Goal: Information Seeking & Learning: Learn about a topic

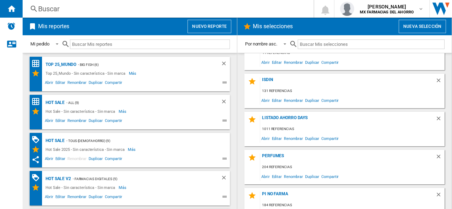
scroll to position [176, 0]
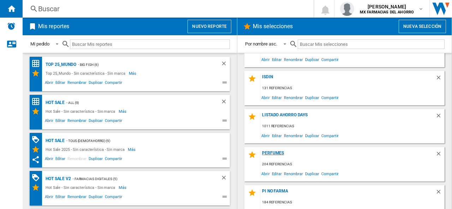
click at [274, 153] on div "Perfumes" at bounding box center [347, 156] width 175 height 10
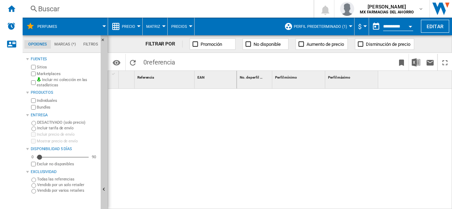
click at [343, 29] on span "Perfil predeterminado (1)" at bounding box center [319, 26] width 53 height 5
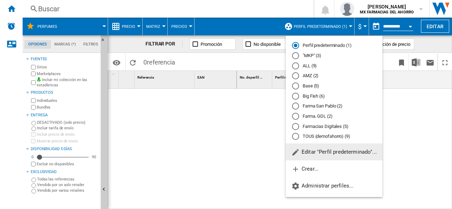
click at [308, 74] on md-radio-button "AMZ (2)" at bounding box center [334, 76] width 84 height 7
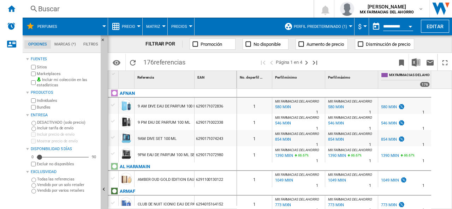
click at [131, 27] on span "Precio" at bounding box center [128, 26] width 13 height 5
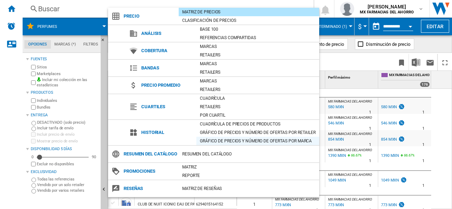
click at [224, 140] on div "Gráfico de precios y número de ofertas por marca" at bounding box center [257, 141] width 123 height 7
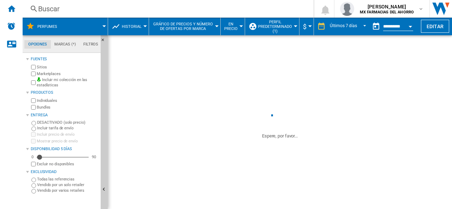
click at [281, 27] on span "Perfil predeterminado (1)" at bounding box center [275, 27] width 34 height 14
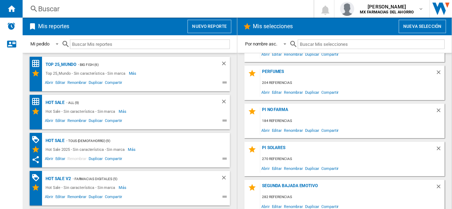
scroll to position [247, 0]
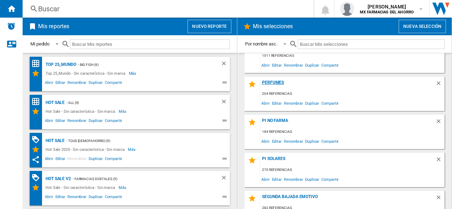
click at [277, 82] on div "Perfumes" at bounding box center [347, 85] width 175 height 10
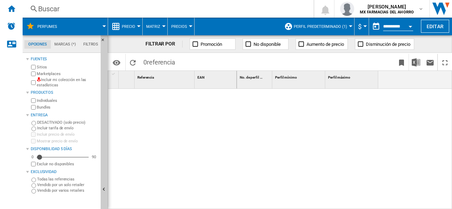
click at [341, 24] on button "Perfil predeterminado (1)" at bounding box center [321, 27] width 57 height 18
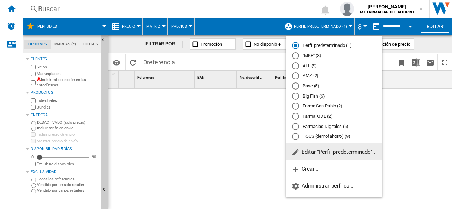
click at [297, 77] on div "AMZ (2)" at bounding box center [295, 75] width 7 height 7
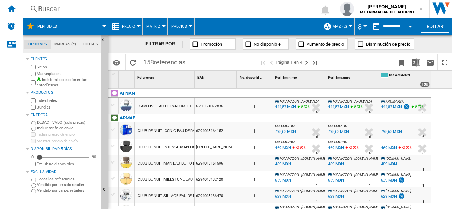
click at [137, 25] on button "Precio" at bounding box center [130, 27] width 17 height 18
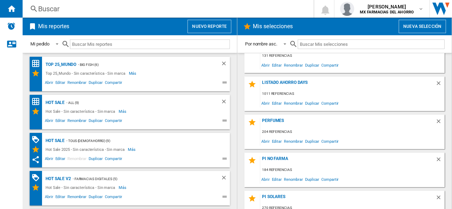
scroll to position [212, 0]
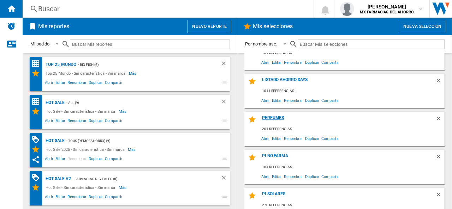
click at [267, 118] on div "Perfumes" at bounding box center [347, 120] width 175 height 10
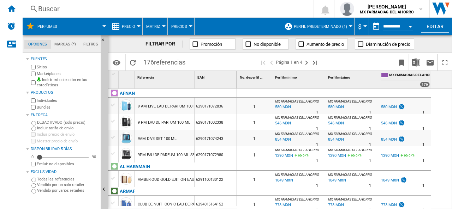
click at [341, 24] on span "Perfil predeterminado (1)" at bounding box center [319, 26] width 53 height 5
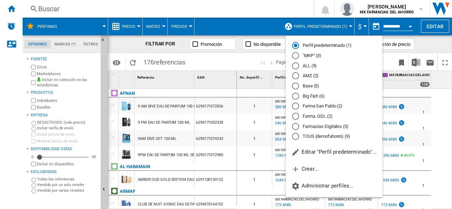
click at [296, 76] on div "AMZ (2)" at bounding box center [295, 75] width 7 height 7
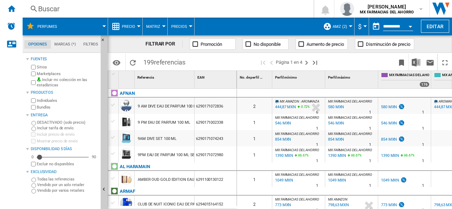
click at [136, 25] on button "Precio" at bounding box center [130, 27] width 17 height 18
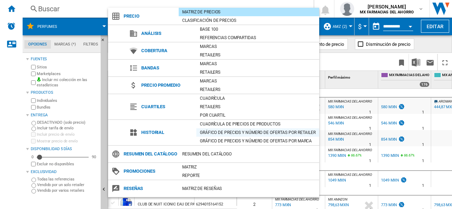
click at [241, 131] on div "Gráfico de precios y número de ofertas por retailer" at bounding box center [257, 132] width 123 height 7
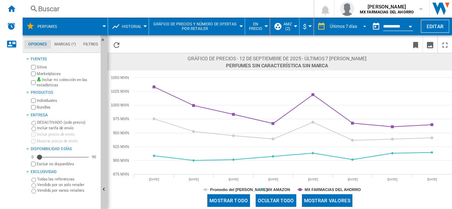
click at [341, 26] on div "Últimos 7 días" at bounding box center [342, 26] width 27 height 5
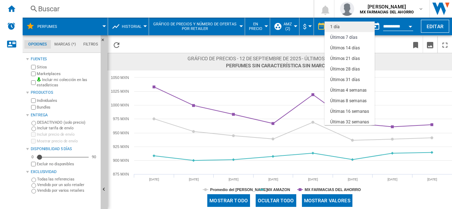
click at [345, 26] on md-option "1 día" at bounding box center [349, 27] width 50 height 11
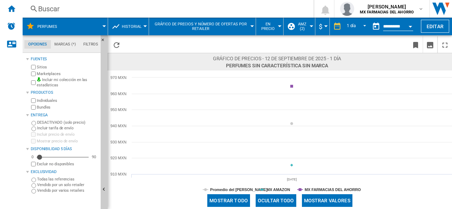
click at [221, 197] on button "Mostrar todo" at bounding box center [228, 200] width 43 height 13
click at [127, 26] on span "Historial" at bounding box center [132, 26] width 20 height 5
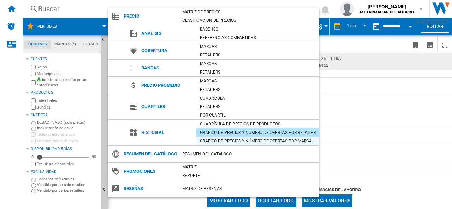
click at [234, 141] on div "Gráfico de precios y número de ofertas por marca" at bounding box center [257, 141] width 123 height 7
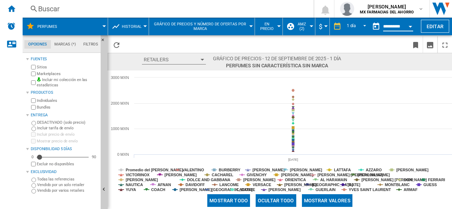
click at [385, 25] on input "**********" at bounding box center [398, 27] width 30 height 6
click at [411, 26] on div "Open calendar" at bounding box center [410, 27] width 4 height 2
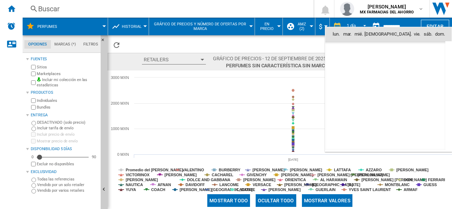
scroll to position [3365, 0]
click at [307, 25] on div at bounding box center [226, 104] width 452 height 209
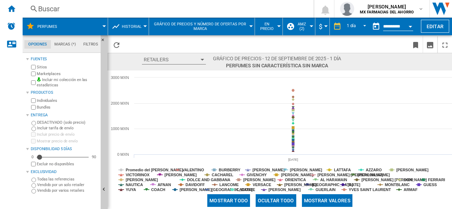
click at [274, 24] on span "En precio" at bounding box center [266, 26] width 17 height 9
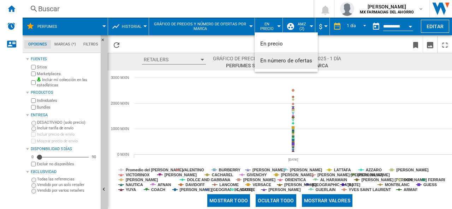
click at [347, 25] on md-backdrop at bounding box center [226, 104] width 452 height 209
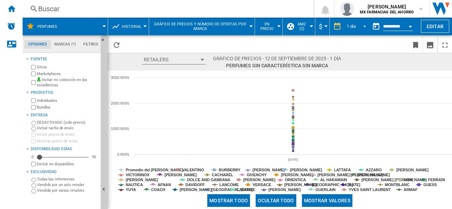
click at [363, 25] on span "REPORTS.WIZARD.STEPS.REPORT.STEPS.REPORT_OPTIONS.PERIOD: 1 día" at bounding box center [362, 26] width 8 height 6
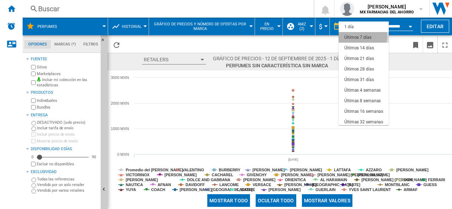
click at [358, 36] on div "Últimos 7 días" at bounding box center [357, 38] width 27 height 6
